Goal: Use online tool/utility: Utilize a website feature to perform a specific function

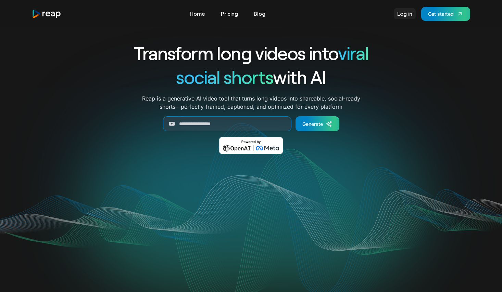
click at [404, 15] on link "Log in" at bounding box center [405, 13] width 22 height 11
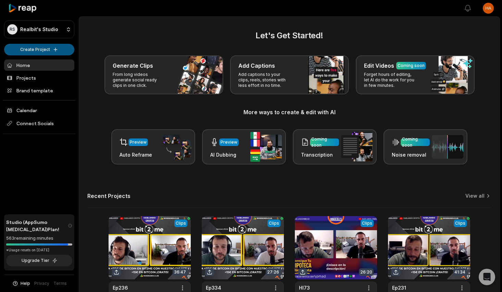
click at [45, 48] on html "RS Realbit's Studio Create Project Home Projects Brand template Calendar Connec…" at bounding box center [251, 146] width 502 height 292
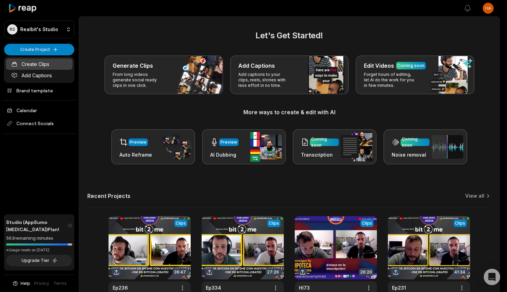
click at [37, 60] on link "Create Clips" at bounding box center [39, 64] width 67 height 11
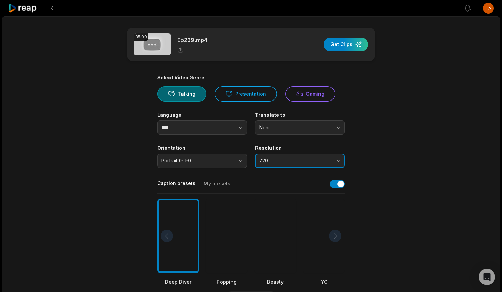
click at [270, 163] on span "720" at bounding box center [295, 161] width 72 height 6
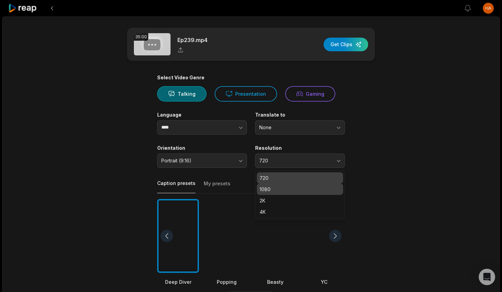
click at [281, 190] on p "1080" at bounding box center [299, 189] width 81 height 7
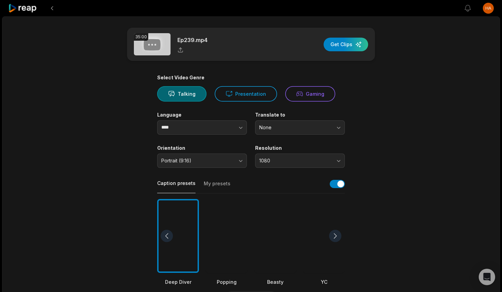
click at [268, 207] on div at bounding box center [275, 236] width 42 height 74
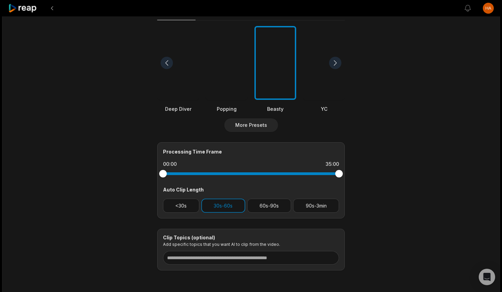
scroll to position [201, 0]
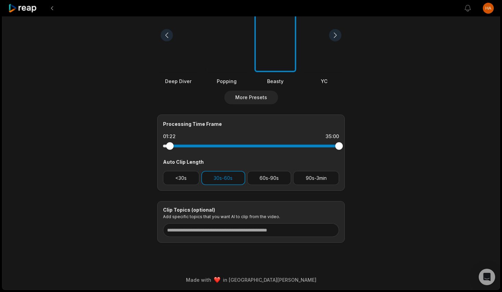
drag, startPoint x: 164, startPoint y: 144, endPoint x: 170, endPoint y: 147, distance: 6.6
click at [170, 147] on div at bounding box center [170, 146] width 8 height 8
click at [260, 184] on button "60s-90s" at bounding box center [269, 178] width 44 height 14
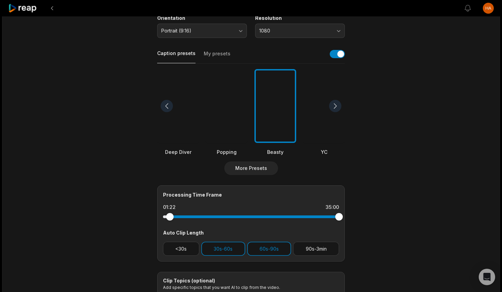
scroll to position [0, 0]
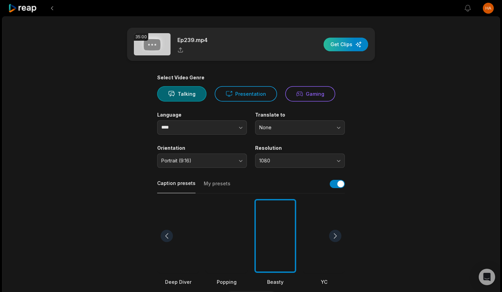
click at [350, 48] on div "button" at bounding box center [345, 45] width 44 height 14
